Goal: Task Accomplishment & Management: Use online tool/utility

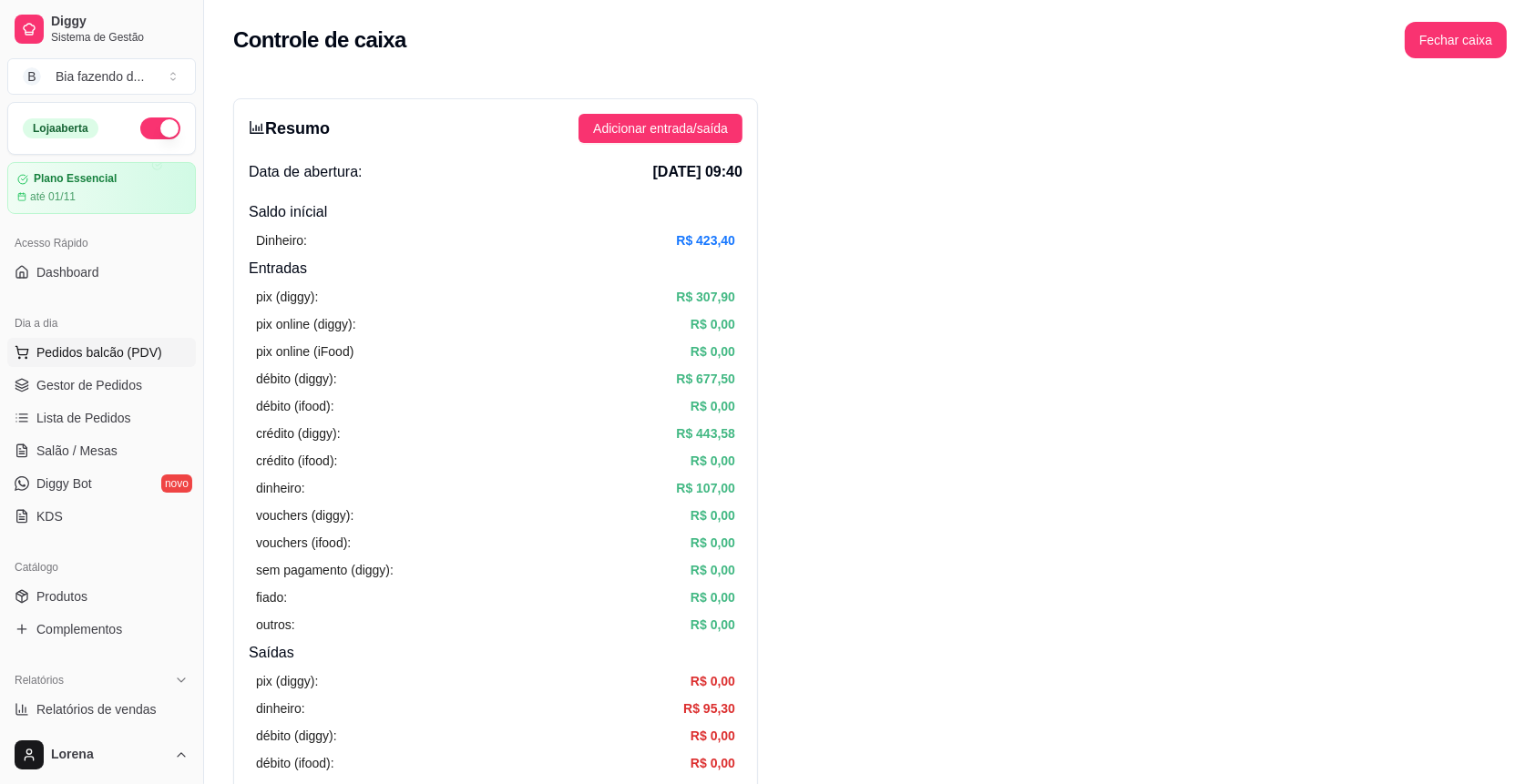
click at [107, 338] on button "Pedidos balcão (PDV)" at bounding box center [102, 352] width 189 height 29
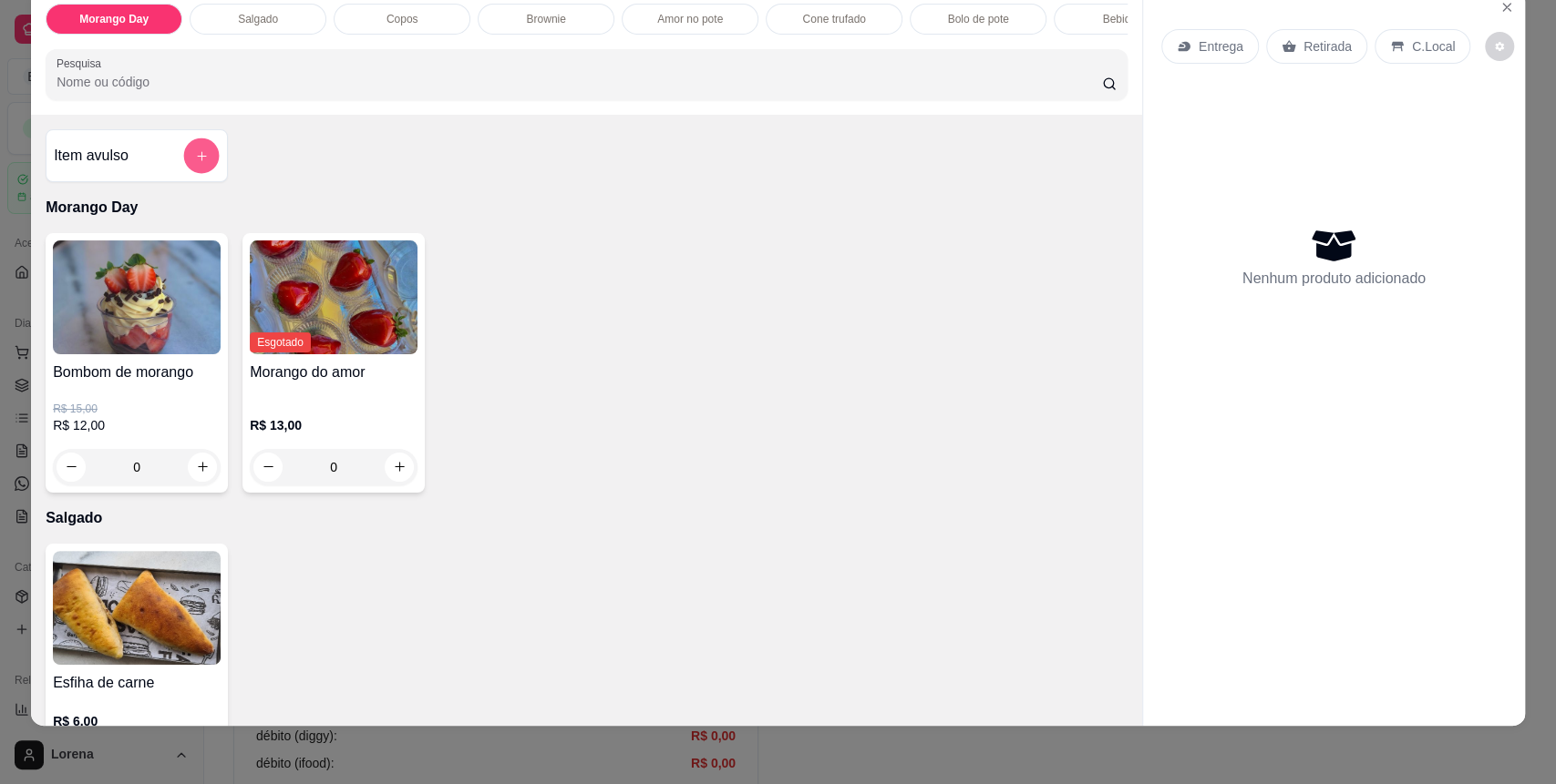
click at [184, 168] on button "add-separate-item" at bounding box center [201, 155] width 35 height 35
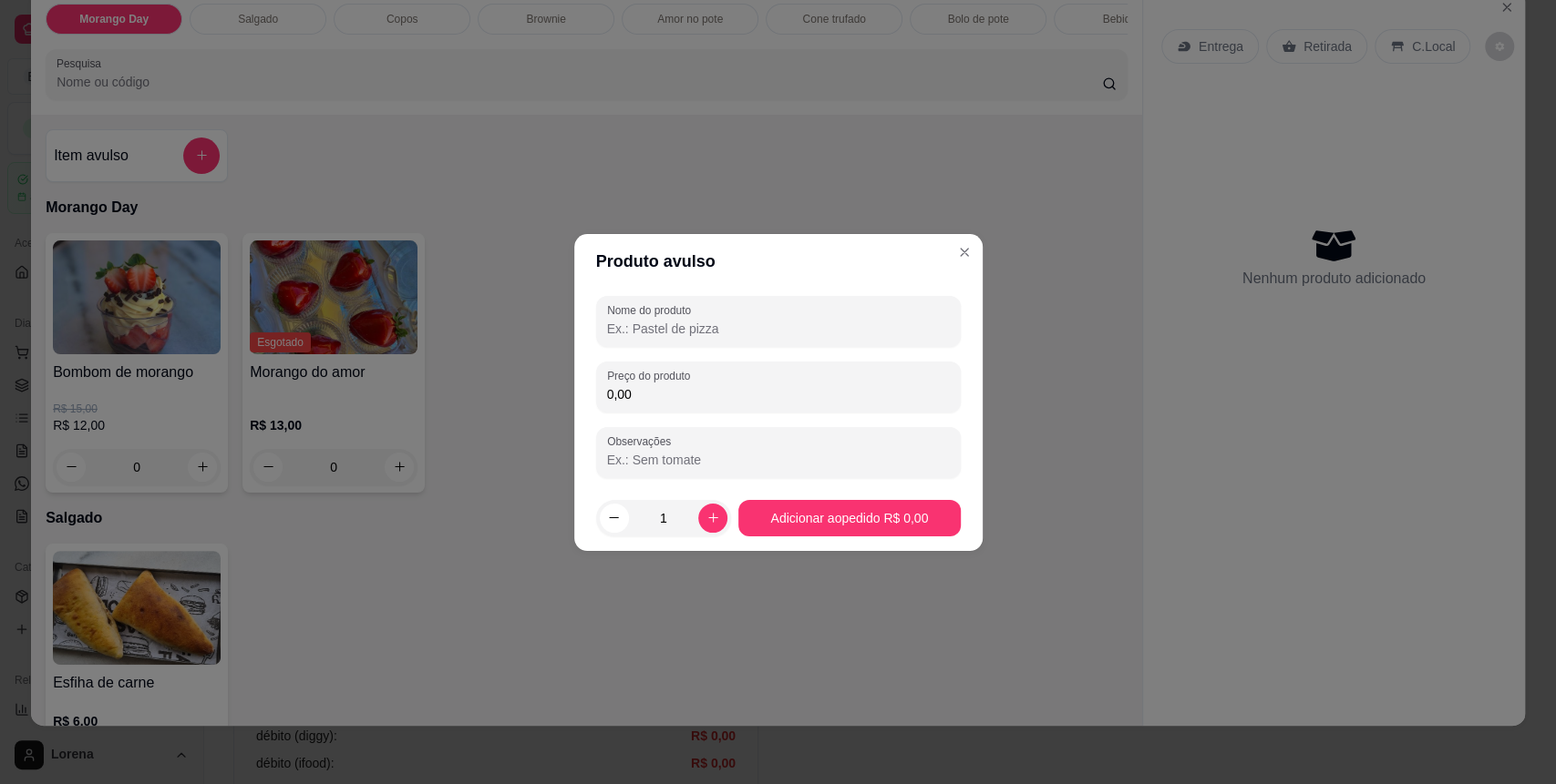
click at [780, 328] on input "Nome do produto" at bounding box center [778, 328] width 343 height 18
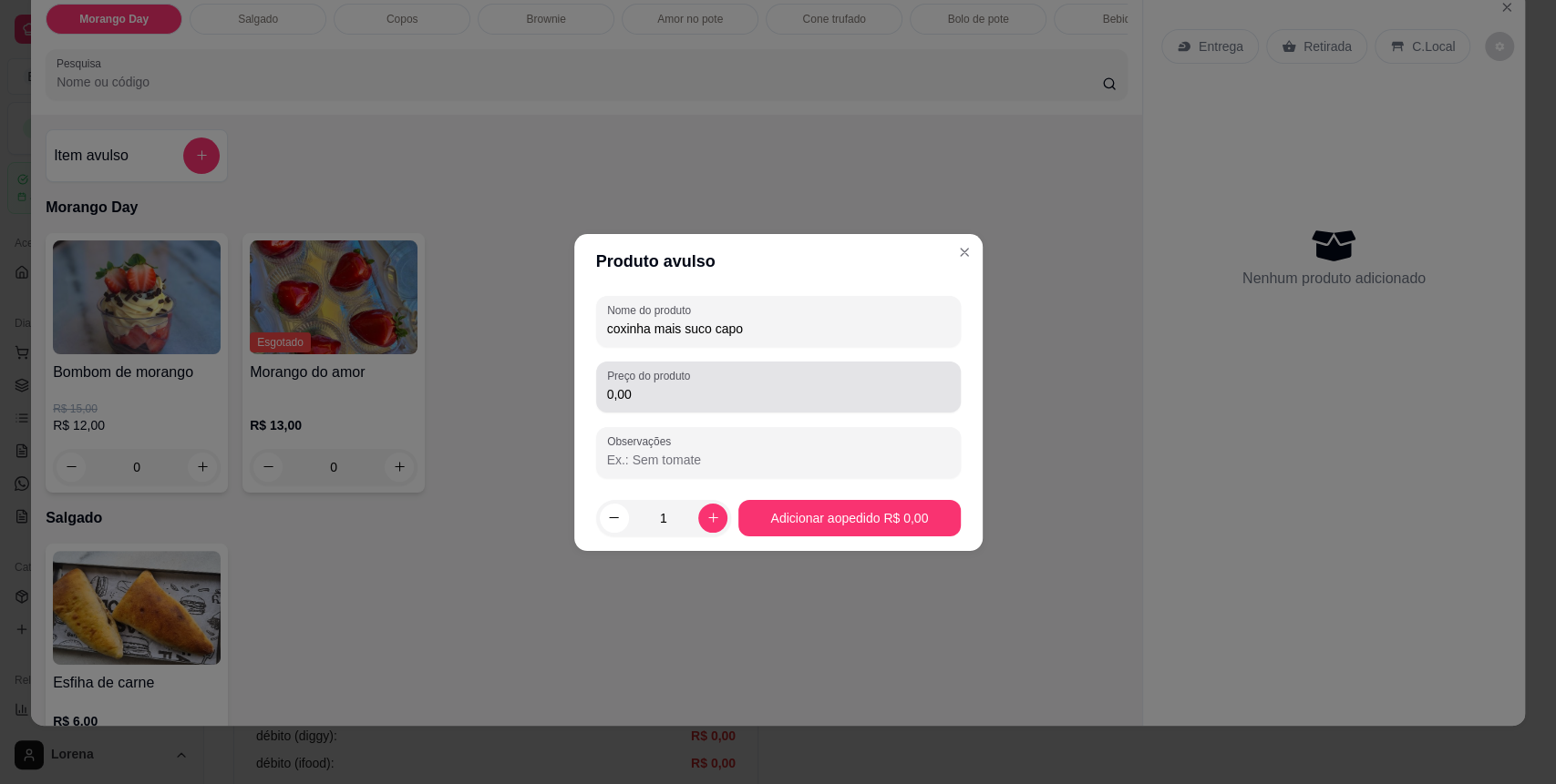
type input "coxinha mais suco capo"
click at [762, 376] on div "0,00" at bounding box center [778, 387] width 343 height 36
type input "11,00"
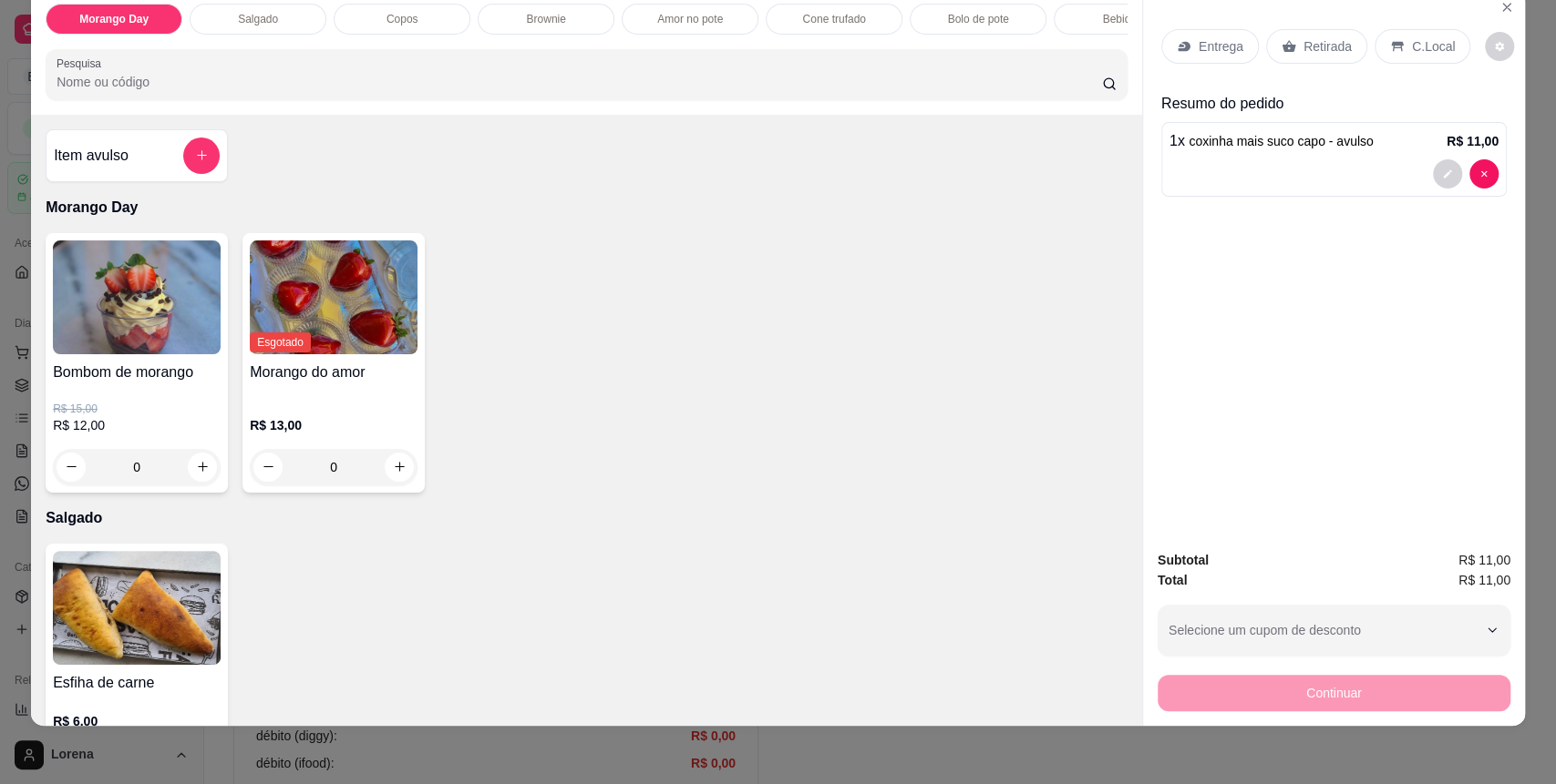
click at [1415, 47] on p "C.Local" at bounding box center [1433, 46] width 43 height 18
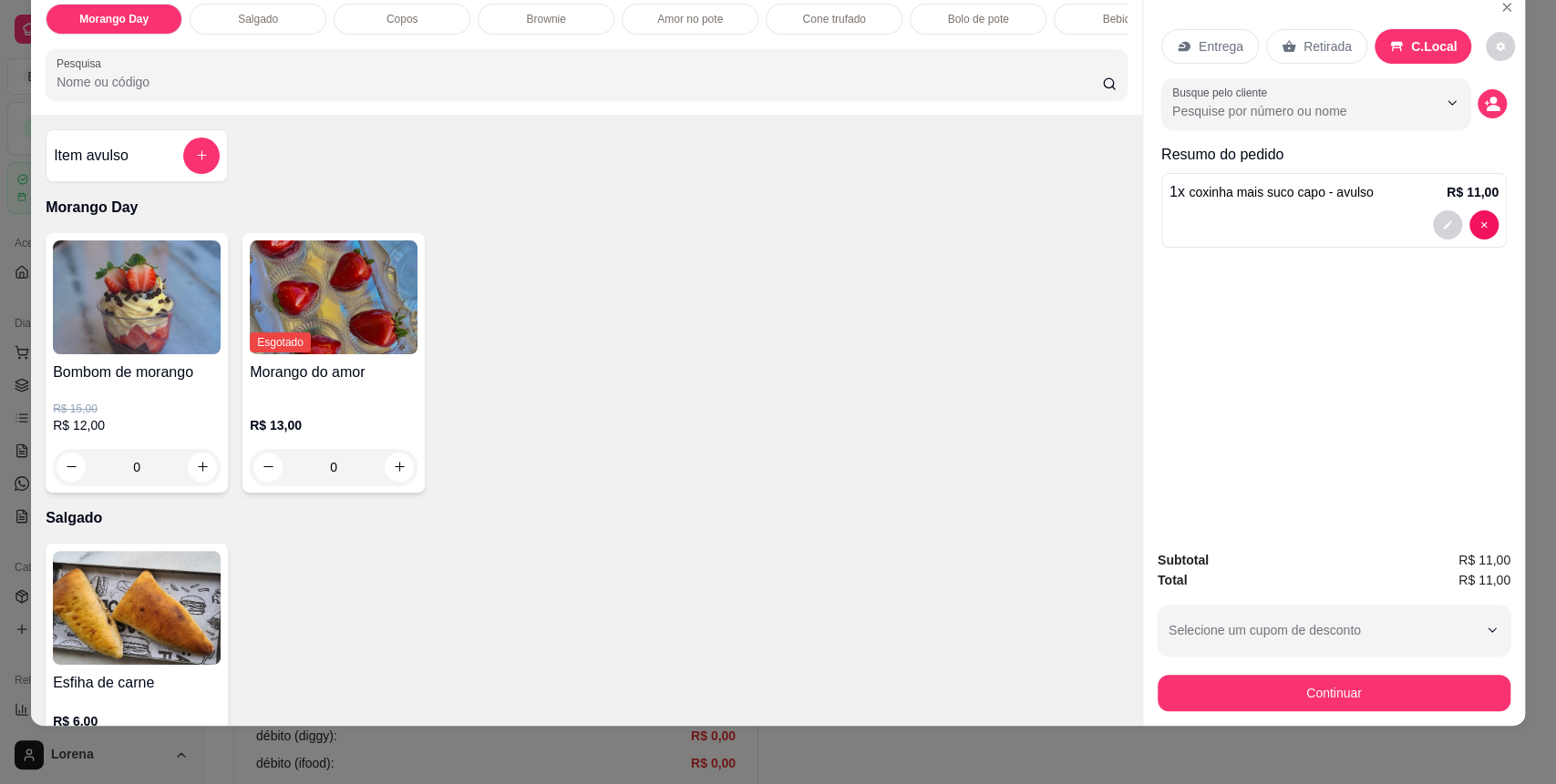
click at [1279, 728] on div "Morango Day Salgado Copos Brownie Amor no pote Cone trufado Bolo de pote Bebida…" at bounding box center [778, 392] width 1556 height 784
click at [1295, 693] on button "Continuar" at bounding box center [1333, 693] width 352 height 36
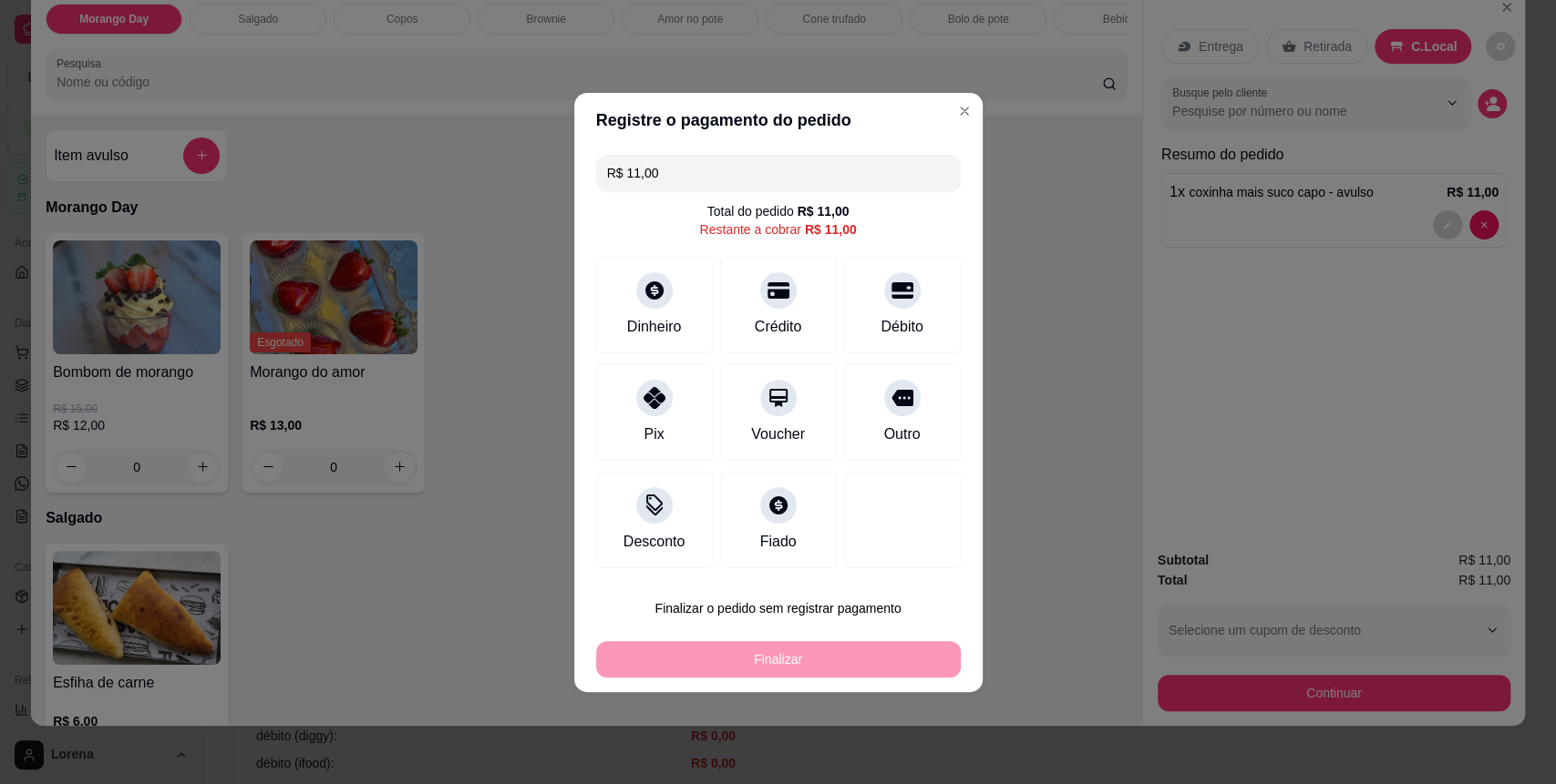
click at [885, 324] on div "Débito" at bounding box center [901, 327] width 42 height 22
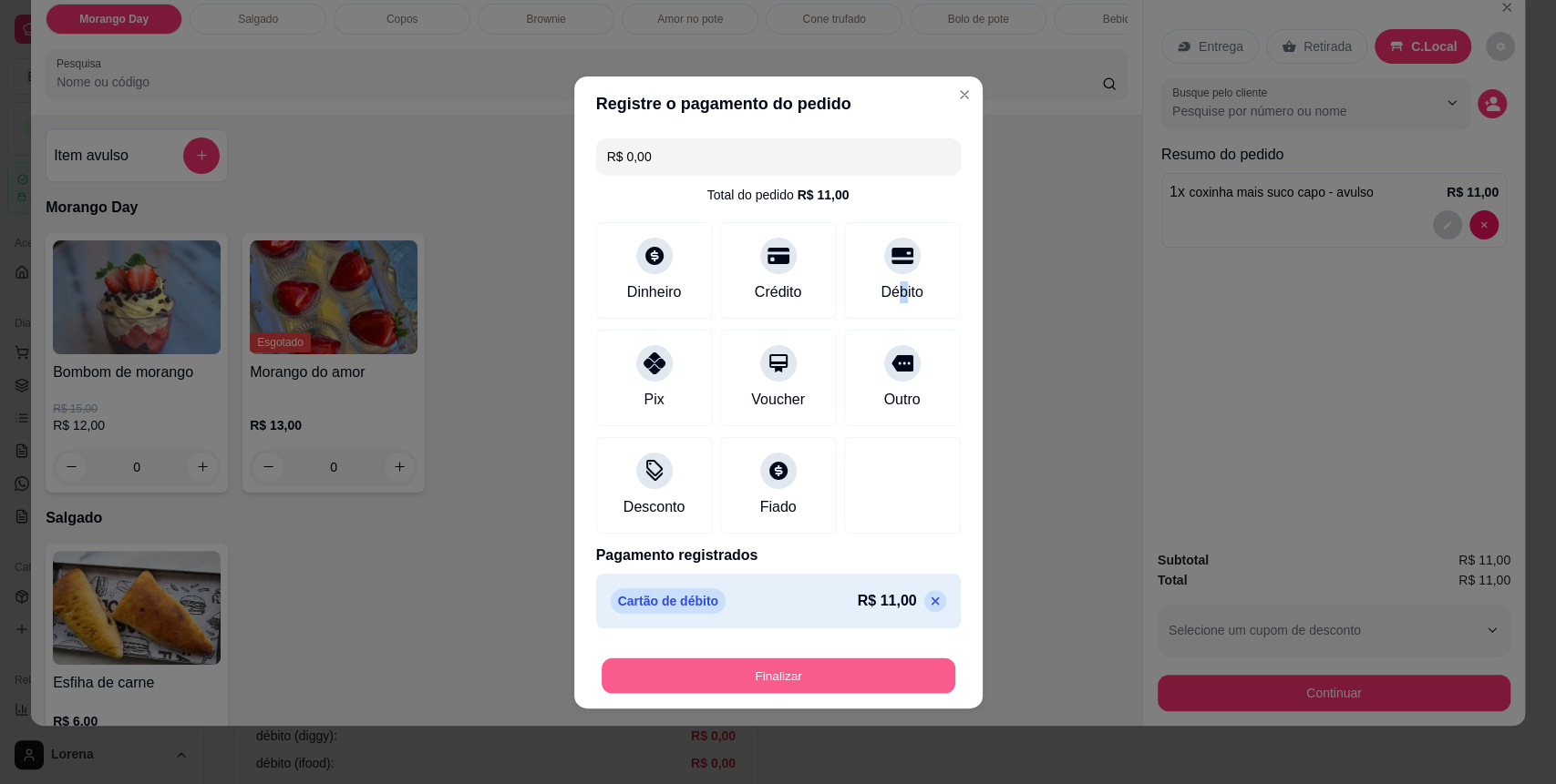
click at [743, 679] on button "Finalizar" at bounding box center [778, 675] width 353 height 35
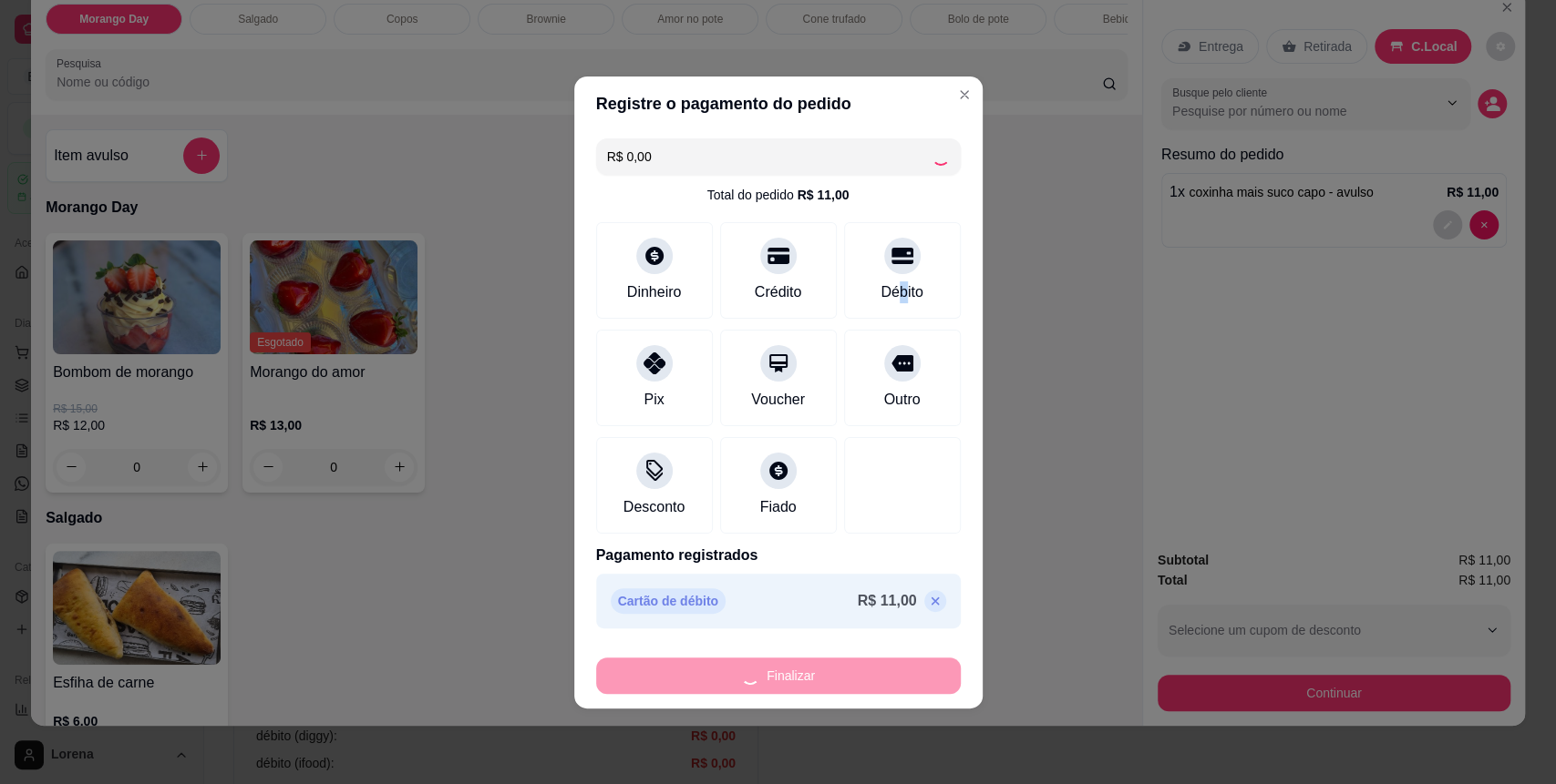
type input "-R$ 11,00"
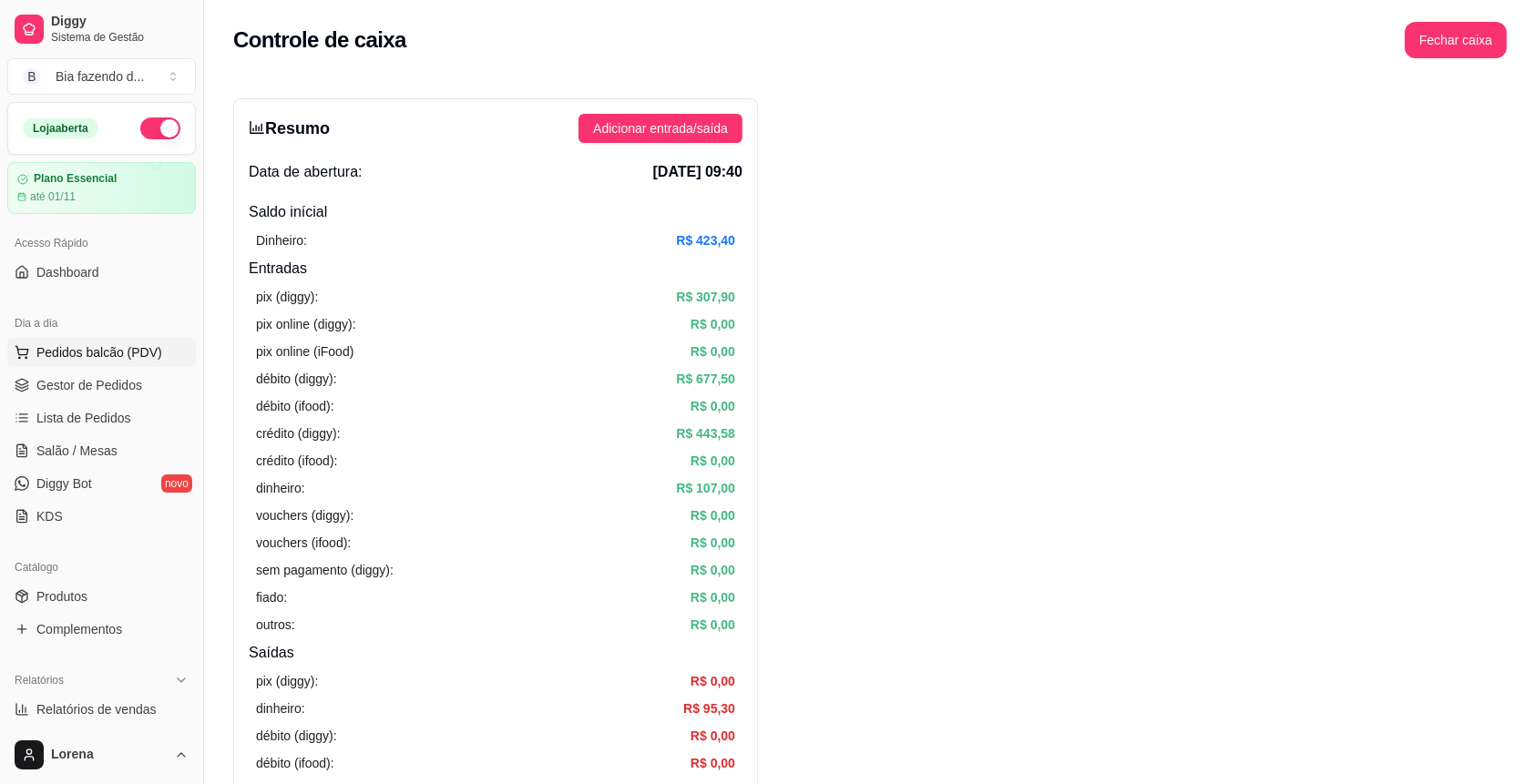
click at [75, 338] on button "Pedidos balcão (PDV)" at bounding box center [102, 352] width 189 height 29
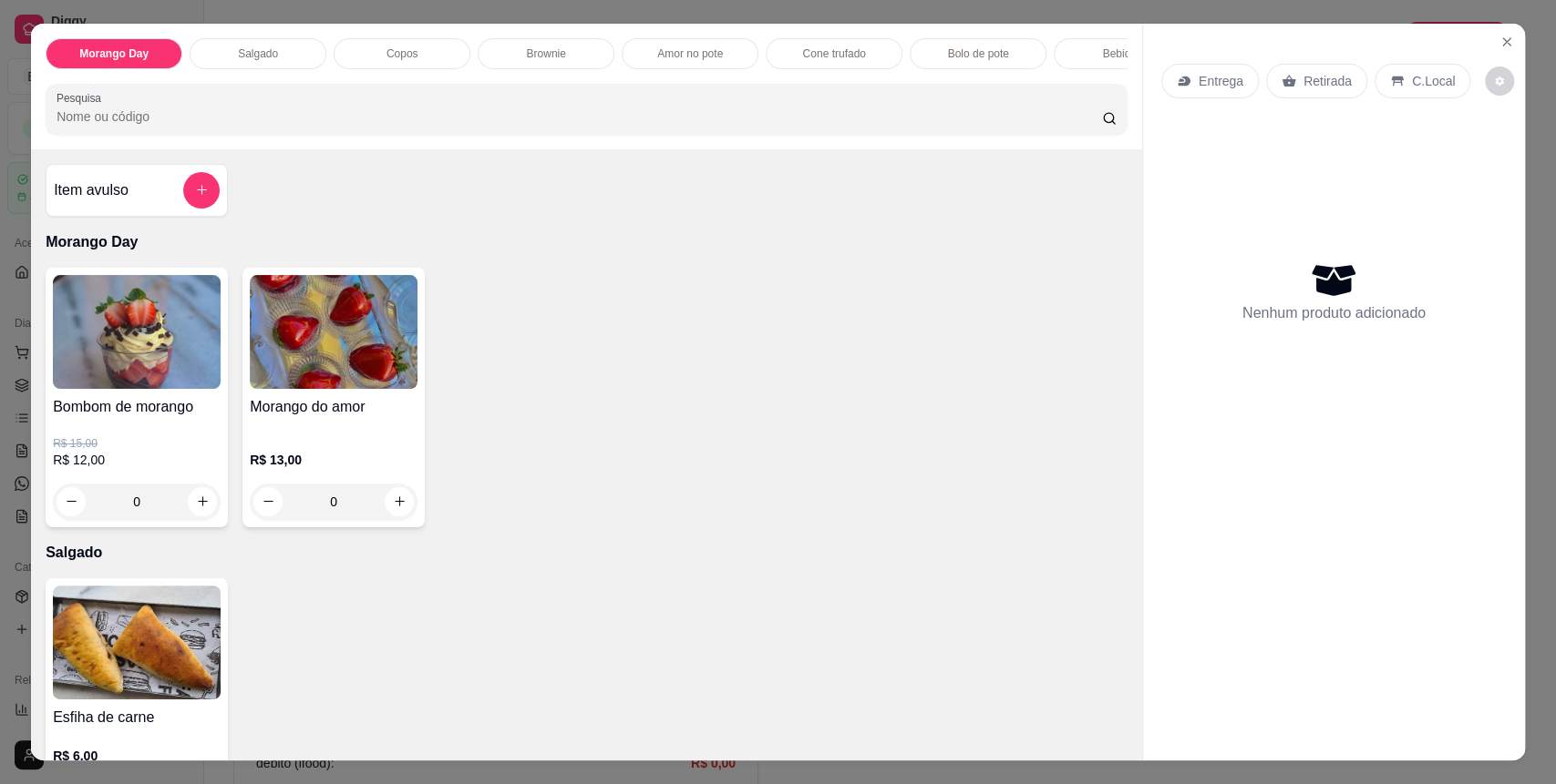
scroll to position [486, 0]
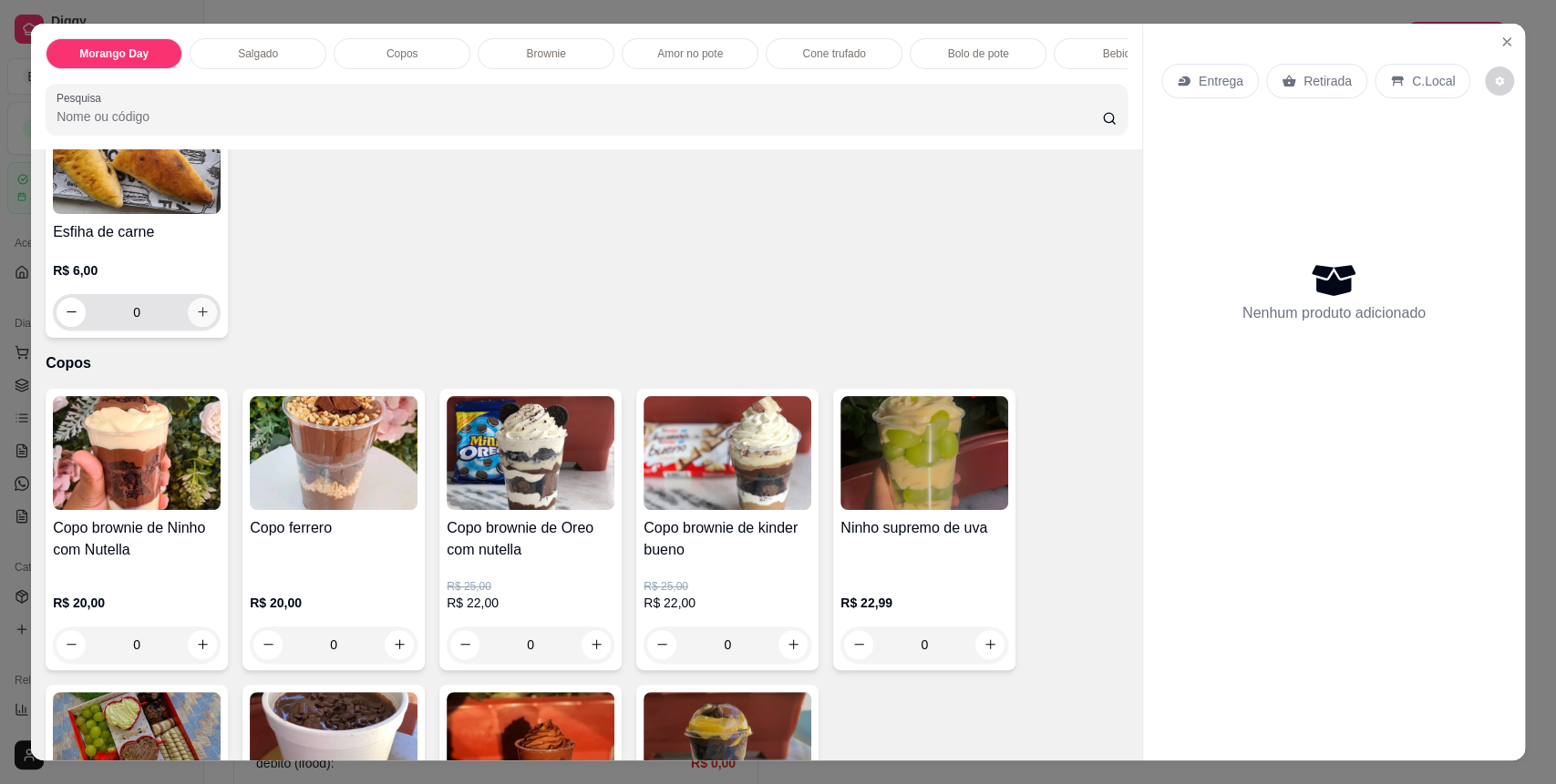
click at [188, 327] on button "increase-product-quantity" at bounding box center [202, 312] width 29 height 29
type input "1"
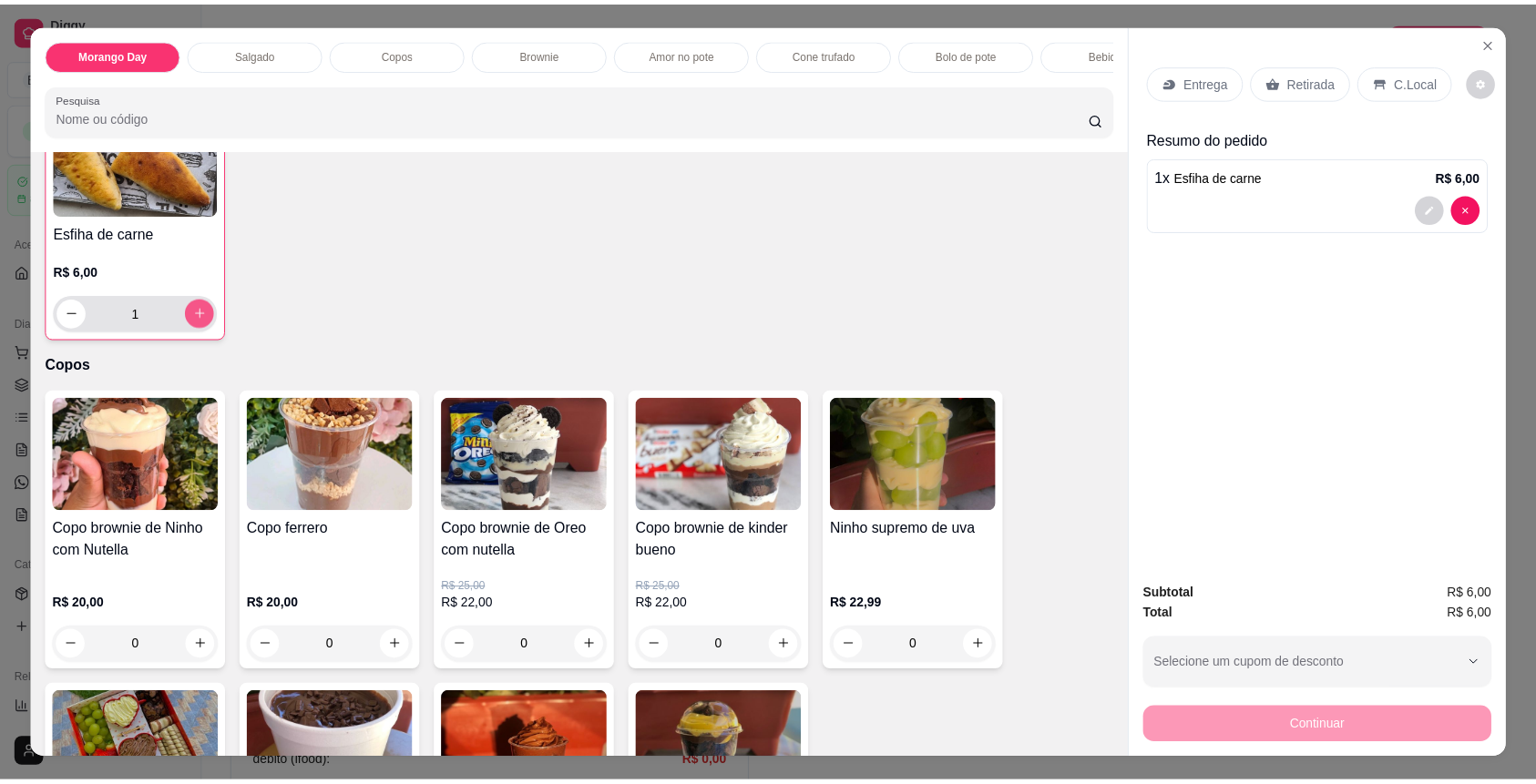
scroll to position [487, 0]
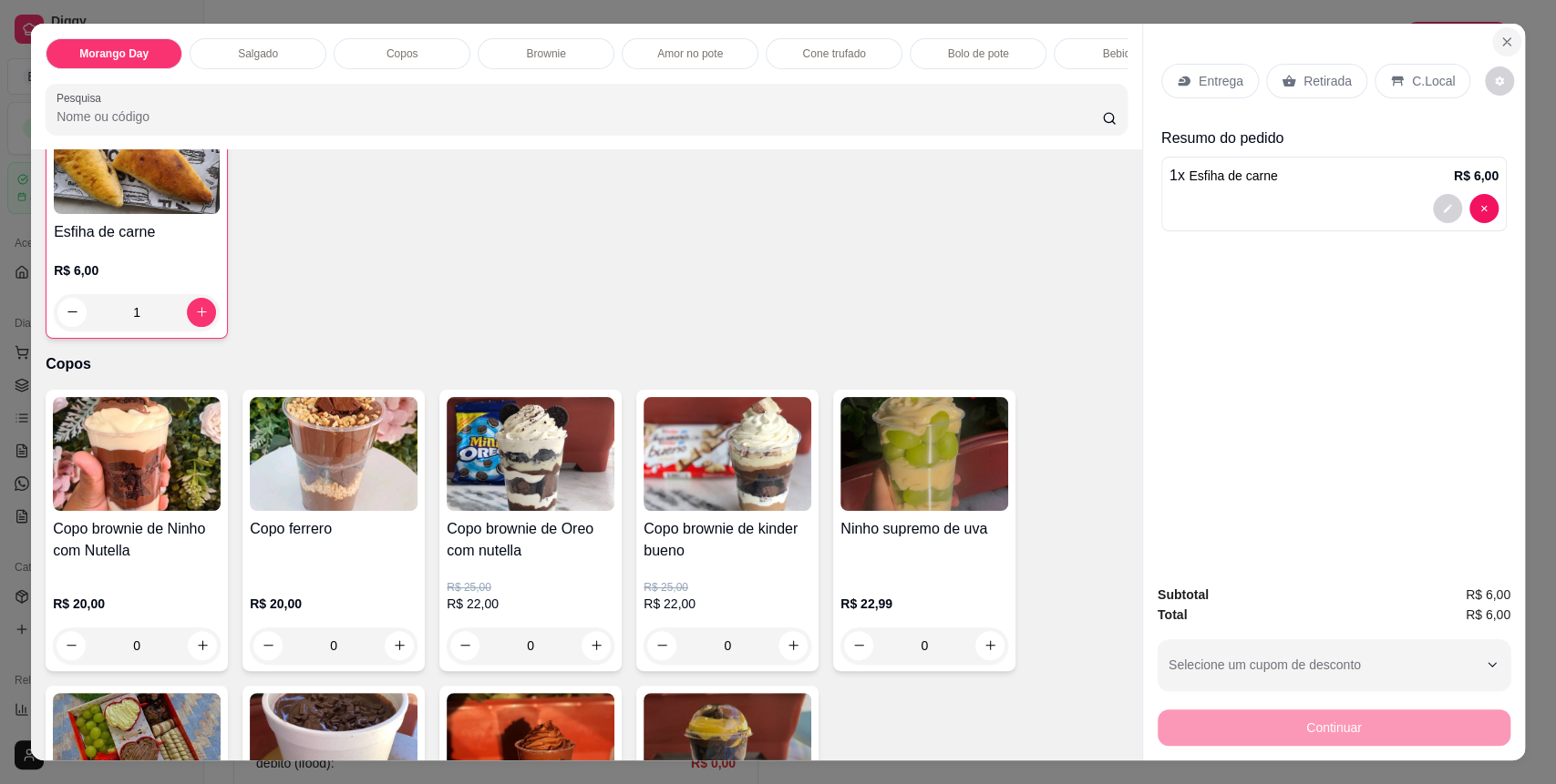
click at [1499, 36] on icon "Close" at bounding box center [1506, 41] width 14 height 14
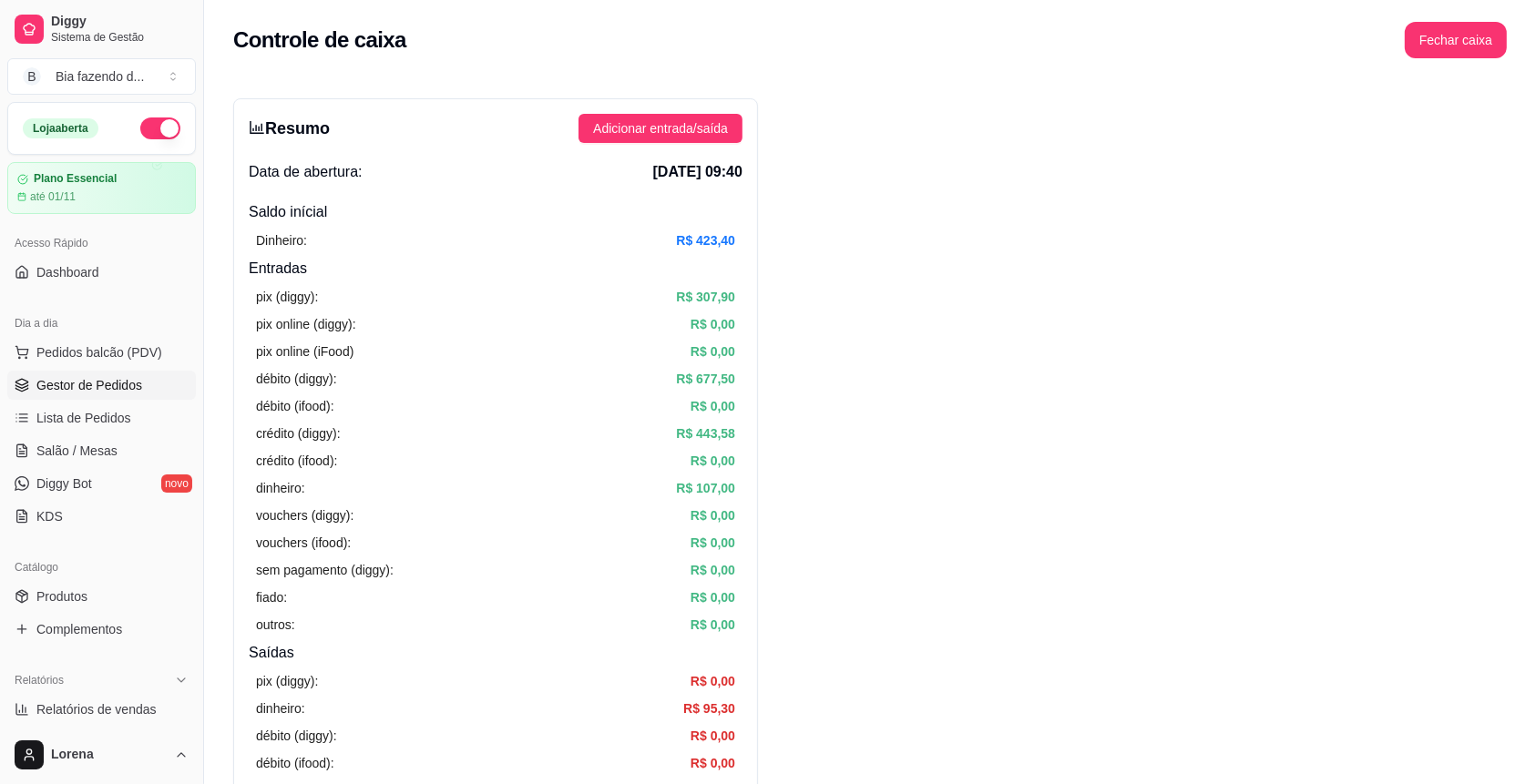
click at [121, 378] on span "Gestor de Pedidos" at bounding box center [88, 384] width 105 height 18
